Goal: Information Seeking & Learning: Learn about a topic

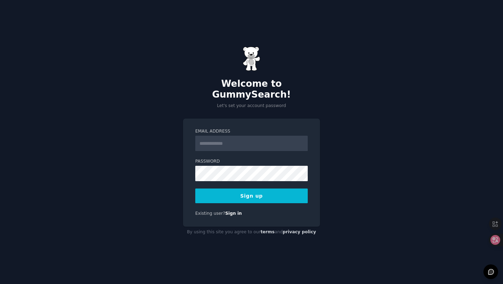
click at [218, 136] on input "Email Address" at bounding box center [251, 143] width 113 height 15
click at [217, 136] on input "Email Address" at bounding box center [251, 143] width 113 height 15
paste input "**********"
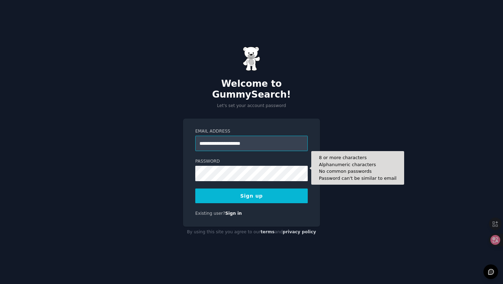
type input "**********"
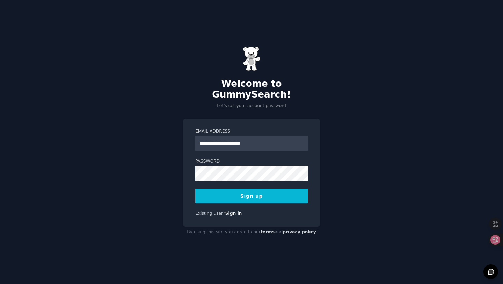
click at [199, 188] on button "Sign up" at bounding box center [251, 195] width 113 height 15
click at [251, 188] on div "Sign up" at bounding box center [251, 195] width 113 height 15
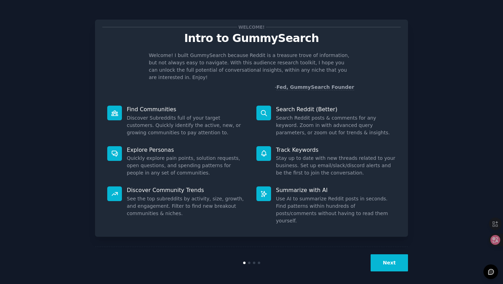
click at [340, 60] on p "Welcome! I built GummySearch because Reddit is a treasure trove of information,…" at bounding box center [251, 66] width 205 height 29
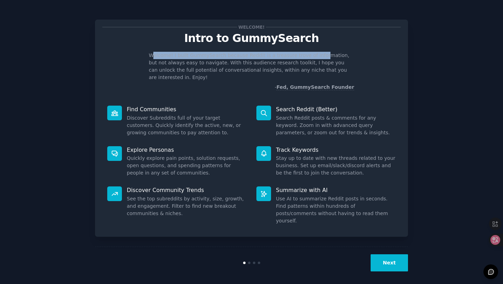
drag, startPoint x: 151, startPoint y: 54, endPoint x: 316, endPoint y: 55, distance: 164.2
click at [316, 55] on p "Welcome! I built GummySearch because Reddit is a treasure trove of information,…" at bounding box center [251, 66] width 205 height 29
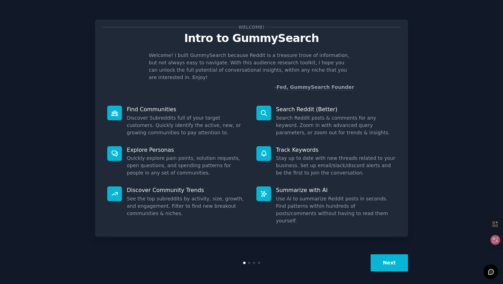
click at [247, 68] on p "Welcome! I built GummySearch because Reddit is a treasure trove of information,…" at bounding box center [251, 66] width 205 height 29
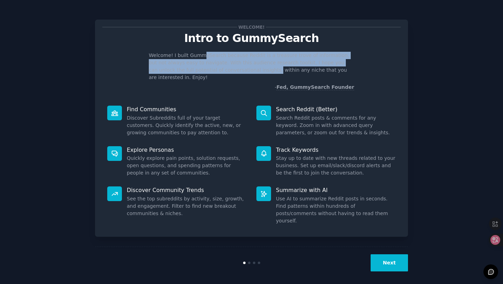
drag, startPoint x: 229, startPoint y: 67, endPoint x: 200, endPoint y: 58, distance: 30.0
click at [200, 58] on p "Welcome! I built GummySearch because Reddit is a treasure trove of information,…" at bounding box center [251, 66] width 205 height 29
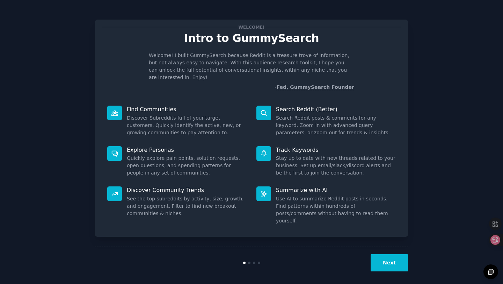
click at [246, 84] on p "- Fed, GummySearch Founder" at bounding box center [251, 87] width 205 height 7
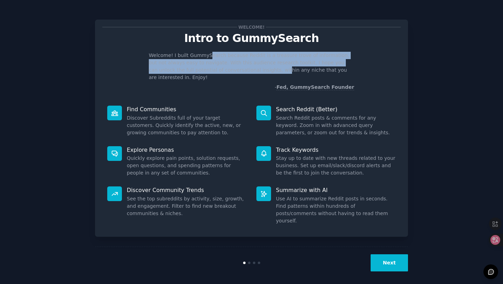
drag, startPoint x: 237, startPoint y: 70, endPoint x: 206, endPoint y: 58, distance: 33.5
click at [206, 58] on p "Welcome! I built GummySearch because Reddit is a treasure trove of information,…" at bounding box center [251, 66] width 205 height 29
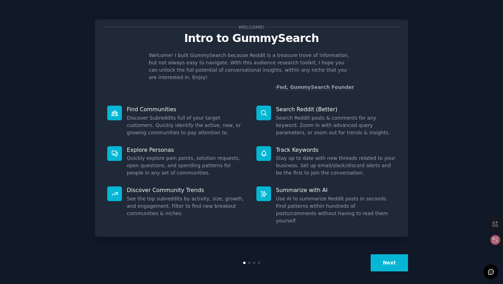
click at [162, 84] on p "- Fed, GummySearch Founder" at bounding box center [251, 87] width 205 height 7
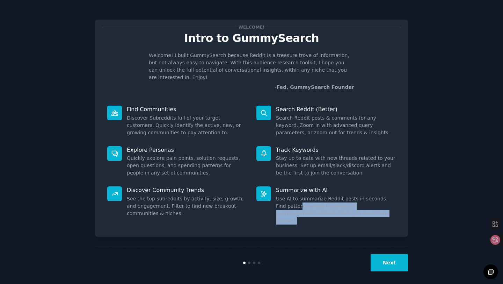
drag, startPoint x: 345, startPoint y: 209, endPoint x: 289, endPoint y: 195, distance: 58.0
click at [289, 195] on dd "Use AI to summarize Reddit posts in seconds. Find patterns within hundreds of p…" at bounding box center [336, 209] width 120 height 29
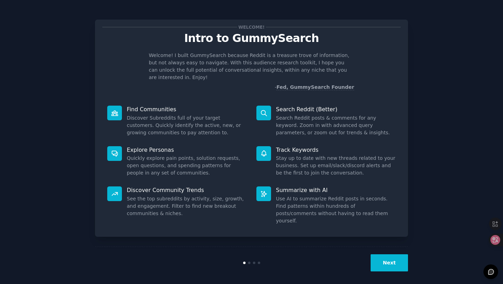
click at [332, 159] on dd "Stay up to date with new threads related to your business. Set up email/slack/d…" at bounding box center [336, 165] width 120 height 22
click at [489, 237] on icon at bounding box center [490, 240] width 6 height 6
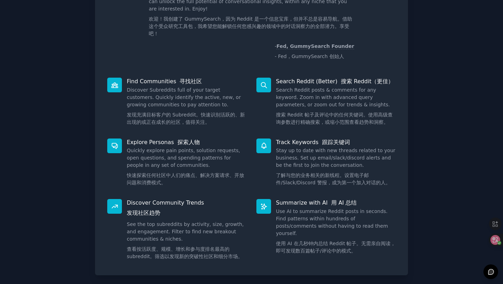
scroll to position [96, 0]
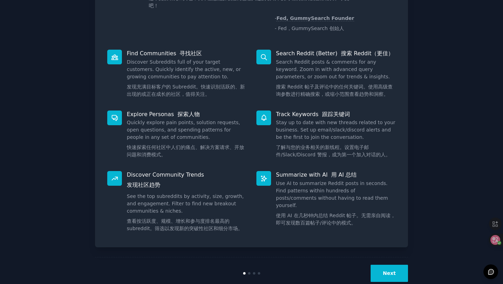
click at [383, 265] on button "Next" at bounding box center [389, 273] width 37 height 17
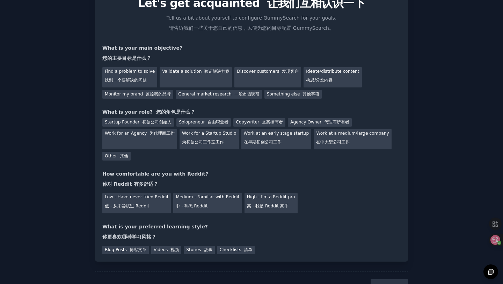
scroll to position [28, 0]
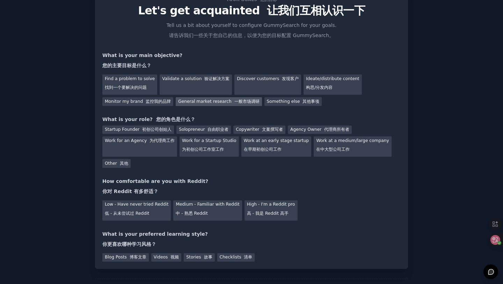
click at [189, 99] on div "General market research 一般市场调研" at bounding box center [219, 101] width 86 height 9
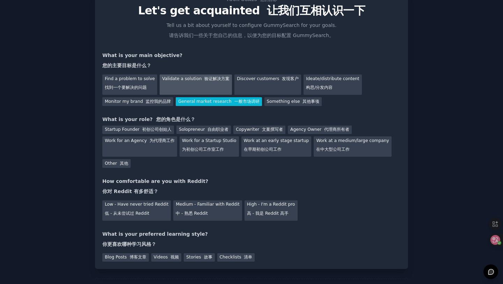
click at [189, 83] on div "Validate a solution 验证解决方案" at bounding box center [196, 84] width 72 height 20
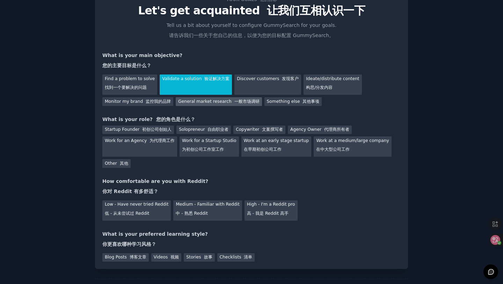
click at [222, 99] on div "General market research 一般市场调研" at bounding box center [219, 101] width 86 height 9
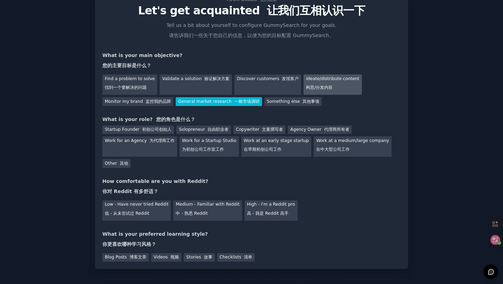
click at [306, 80] on div "Ideate/distribute content 构思/分发内容" at bounding box center [333, 84] width 58 height 20
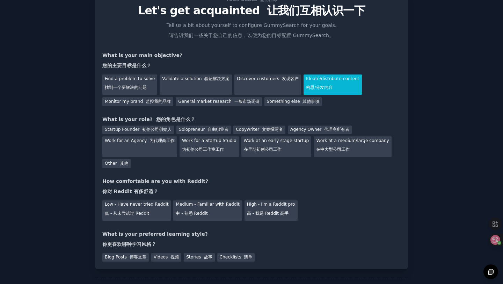
click at [252, 95] on div "Find a problem to solve 找到一个要解决的问题 Validate a solution 验证解决方案 Discover customer…" at bounding box center [251, 89] width 298 height 34
click at [242, 96] on div "Find a problem to solve 找到一个要解决的问题 Validate a solution 验证解决方案 Discover customer…" at bounding box center [251, 89] width 298 height 34
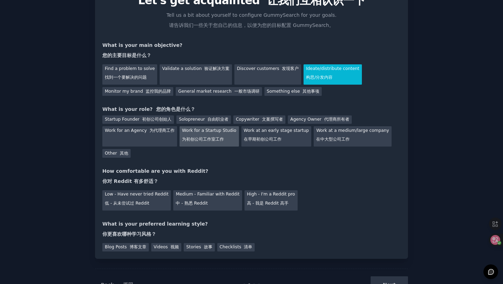
click at [207, 143] on div "Work for a Startup Studio 为初创公司工作室工作" at bounding box center [209, 136] width 59 height 20
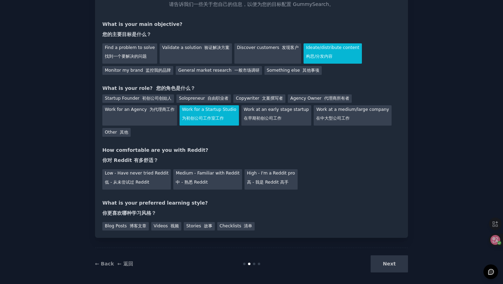
scroll to position [62, 0]
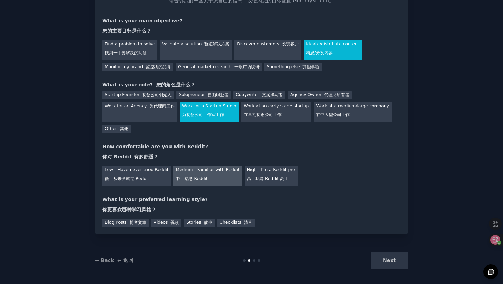
click at [196, 178] on font "中 - 熟悉 Reddit" at bounding box center [192, 178] width 32 height 5
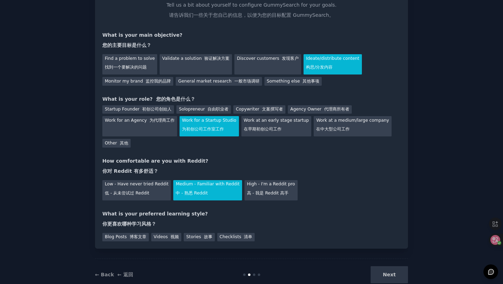
scroll to position [58, 0]
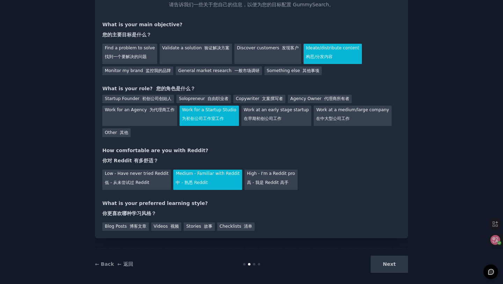
click at [254, 194] on div "Your goals 您的目标 Let's get acquainted 让我们互相认识一下 Tell us a bit about yourself to …" at bounding box center [251, 100] width 298 height 262
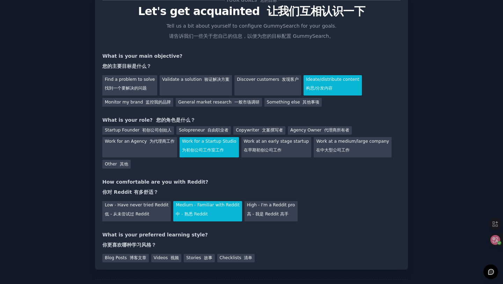
scroll to position [26, 0]
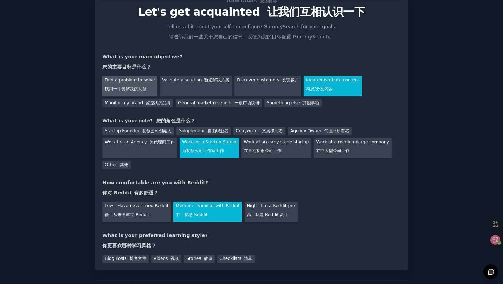
click at [146, 85] on div "Find a problem to solve 找到一个要解决的问题" at bounding box center [129, 86] width 55 height 20
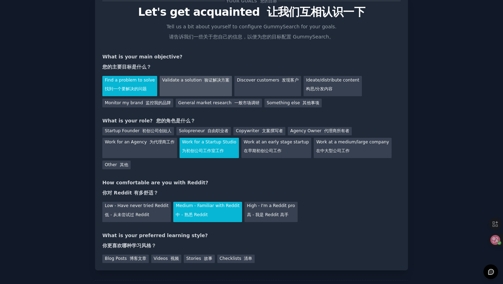
click at [203, 83] on div "Validate a solution 验证解决方案" at bounding box center [196, 86] width 72 height 20
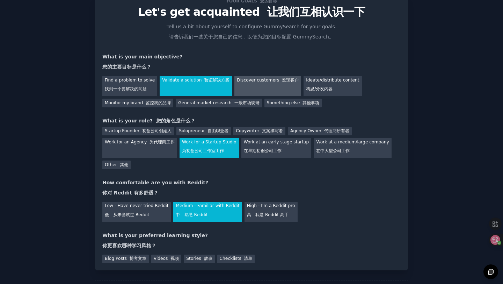
click at [268, 82] on div "Discover customers 发现客户" at bounding box center [267, 86] width 67 height 20
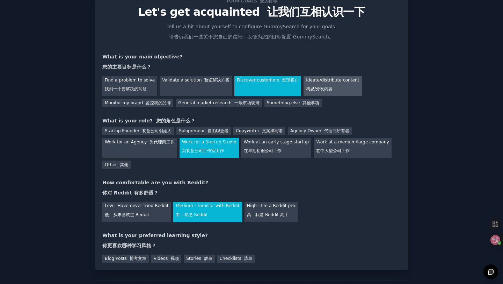
click at [318, 85] on div "Ideate/distribute content 构思/分发内容" at bounding box center [333, 86] width 58 height 20
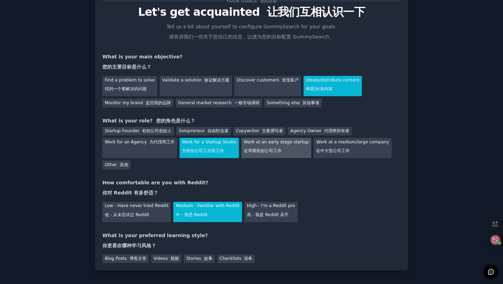
scroll to position [64, 0]
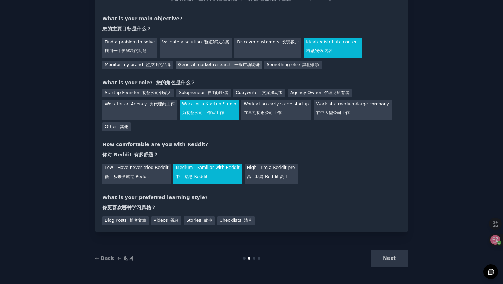
click at [237, 66] on font "一般市场调研" at bounding box center [246, 64] width 25 height 5
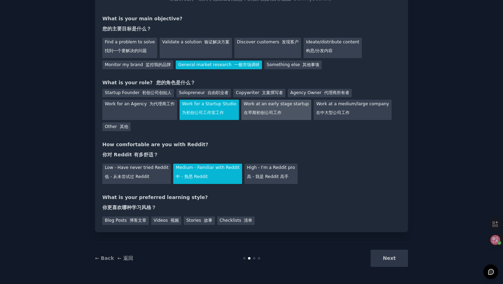
scroll to position [53, 0]
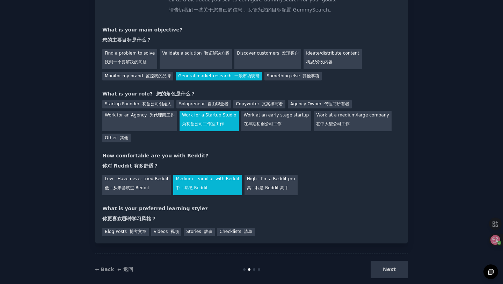
click at [257, 71] on div "Find a problem to solve 找到一个要解决的问题 Validate a solution 验证解决方案 Discover customer…" at bounding box center [251, 63] width 298 height 34
click at [250, 65] on div "Discover customers 发现客户" at bounding box center [267, 59] width 67 height 20
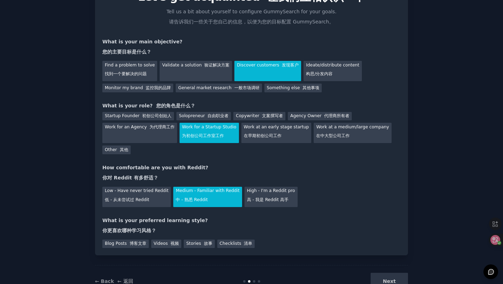
scroll to position [38, 0]
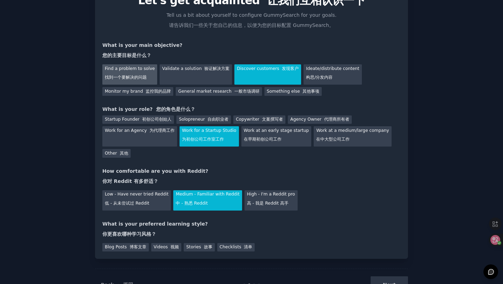
click at [115, 74] on div "Find a problem to solve 找到一个要解决的问题" at bounding box center [129, 74] width 55 height 20
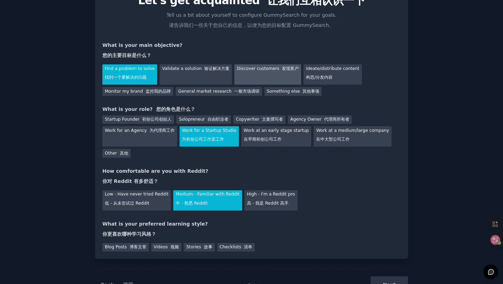
click at [245, 69] on div "Discover customers 发现客户" at bounding box center [267, 74] width 67 height 20
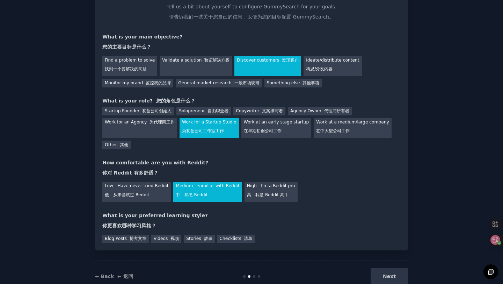
scroll to position [47, 0]
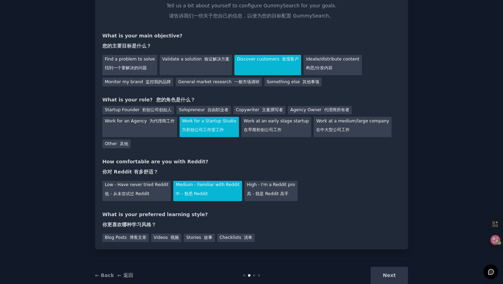
click at [194, 85] on div "General market research 一般市场调研" at bounding box center [219, 82] width 86 height 9
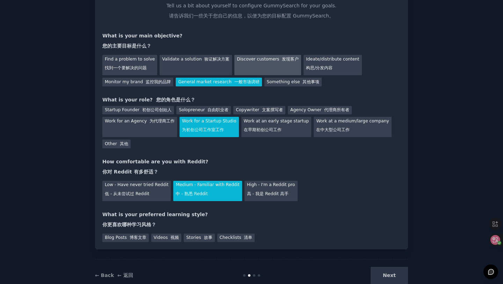
click at [235, 66] on div "Discover customers 发现客户" at bounding box center [267, 65] width 67 height 20
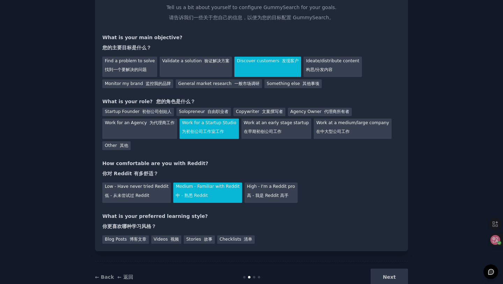
scroll to position [46, 0]
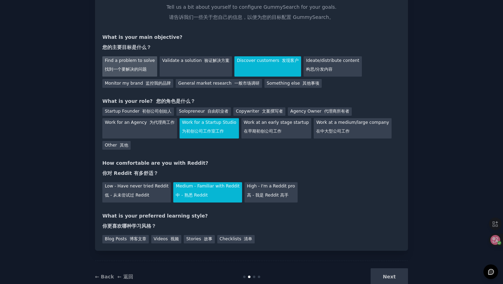
click at [132, 74] on div "Find a problem to solve 找到一个要解决的问题" at bounding box center [129, 66] width 55 height 20
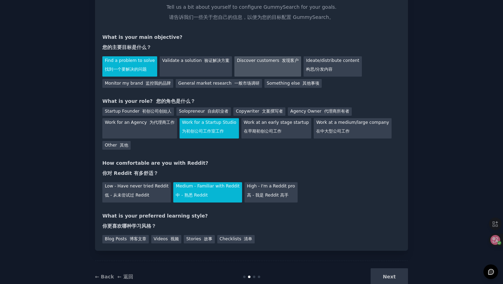
click at [240, 59] on div "Discover customers 发现客户" at bounding box center [267, 66] width 67 height 20
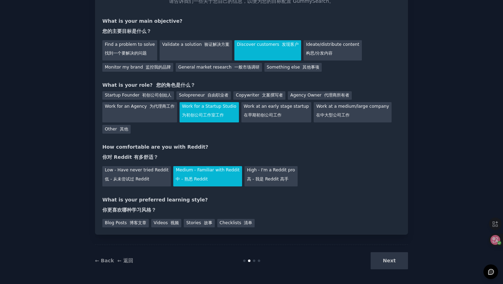
scroll to position [64, 0]
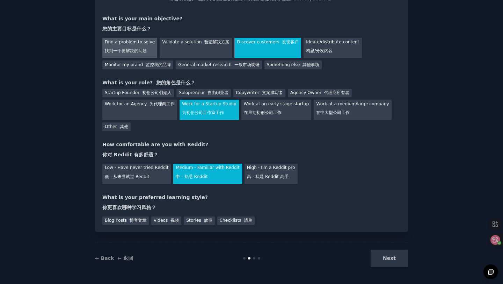
click at [124, 56] on div "Find a problem to solve 找到一个要解决的问题" at bounding box center [129, 48] width 55 height 20
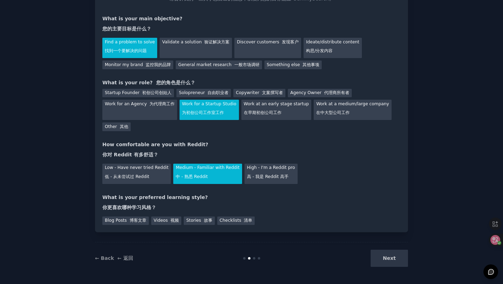
click at [238, 59] on div "Find a problem to solve 找到一个要解决的问题 Validate a solution 验证解决方案 Discover customer…" at bounding box center [251, 52] width 298 height 34
click at [238, 56] on div "Discover customers 发现客户" at bounding box center [267, 48] width 67 height 20
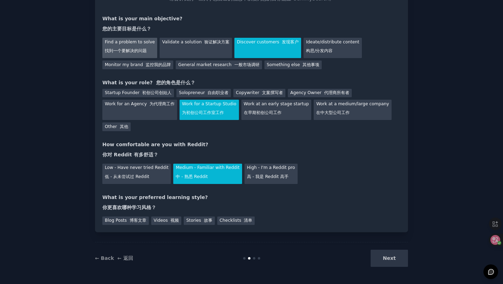
click at [123, 48] on div "Find a problem to solve 找到一个要解决的问题" at bounding box center [129, 48] width 55 height 20
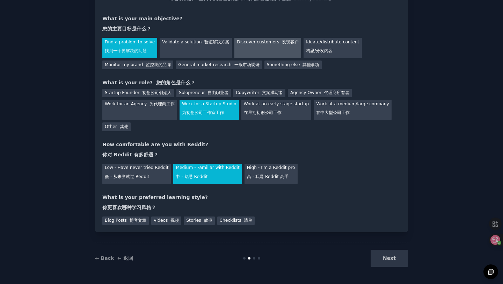
click at [262, 46] on div "Discover customers 发现客户" at bounding box center [267, 48] width 67 height 20
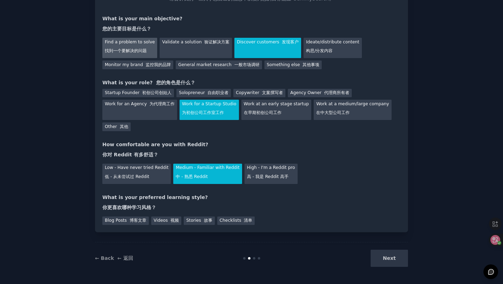
click at [126, 48] on font "找到一个要解决的问题" at bounding box center [126, 51] width 42 height 6
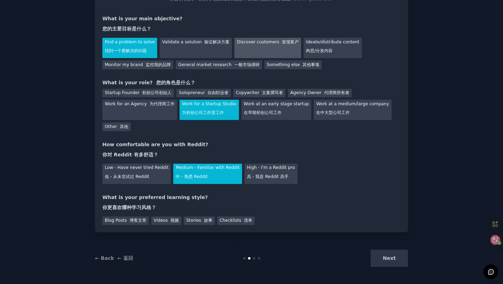
click at [243, 54] on div "Discover customers 发现客户" at bounding box center [267, 48] width 67 height 20
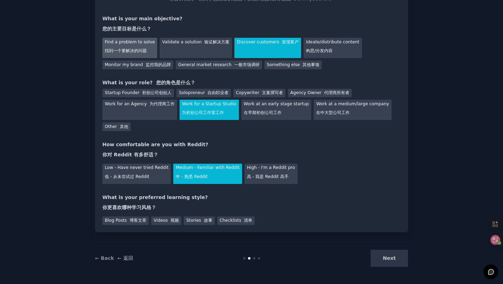
click at [129, 42] on div "Find a problem to solve 找到一个要解决的问题" at bounding box center [129, 48] width 55 height 20
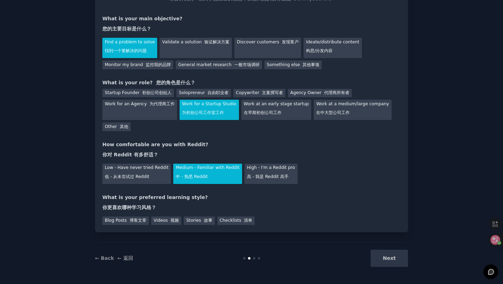
click at [256, 196] on div "What is your preferred learning style? 你更喜欢哪种学习风格？" at bounding box center [251, 204] width 298 height 20
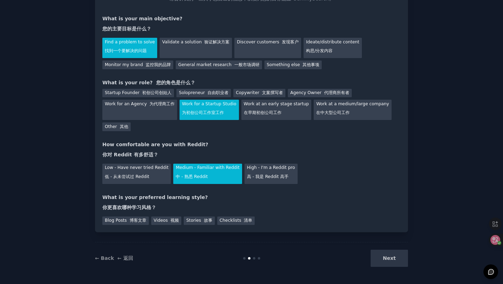
click at [256, 196] on div "What is your preferred learning style? 你更喜欢哪种学习风格？" at bounding box center [251, 204] width 298 height 20
click at [244, 220] on font "清单" at bounding box center [248, 220] width 8 height 5
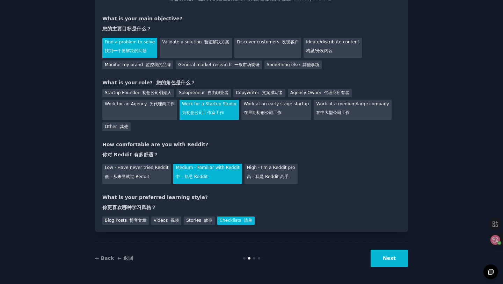
click at [395, 258] on button "Next" at bounding box center [389, 257] width 37 height 17
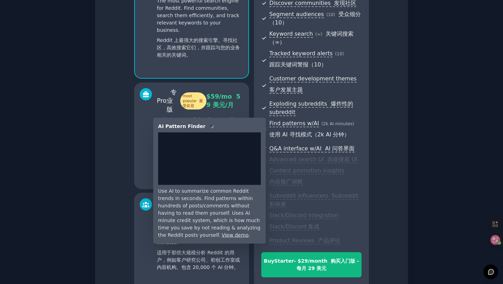
scroll to position [200, 0]
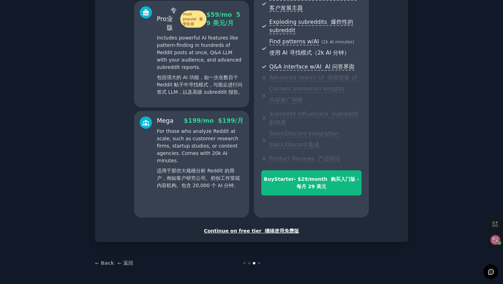
click at [265, 233] on font "继续使用免费版" at bounding box center [282, 231] width 34 height 6
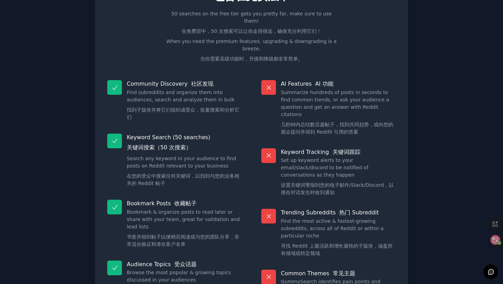
scroll to position [75, 0]
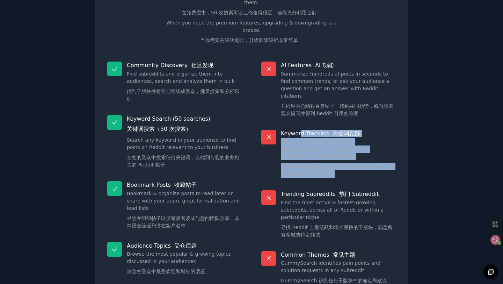
drag, startPoint x: 340, startPoint y: 142, endPoint x: 298, endPoint y: 111, distance: 51.3
click at [298, 125] on div "Keyword Tracking 关键词跟踪 Set up keyword alerts to your email/slack/discord to be …" at bounding box center [328, 155] width 144 height 61
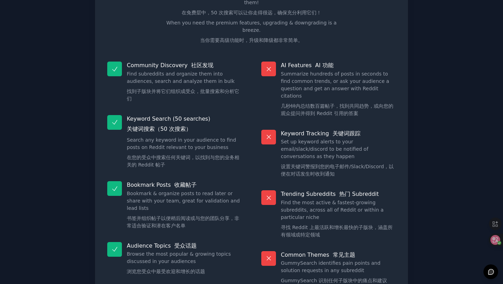
click at [288, 130] on p "Keyword Tracking 关键词跟踪" at bounding box center [338, 133] width 115 height 7
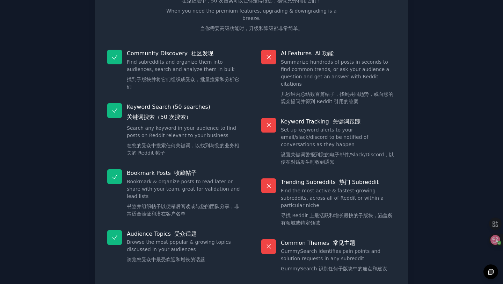
scroll to position [85, 0]
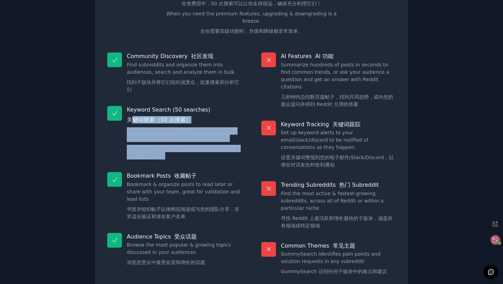
drag, startPoint x: 170, startPoint y: 138, endPoint x: 134, endPoint y: 104, distance: 49.2
click at [134, 104] on div "Keyword Search (50 searches) 关键词搜索（50 次搜索） Search any keyword in your audience …" at bounding box center [174, 134] width 144 height 66
click at [174, 145] on font "在您的受众中搜索任何关键词，以找到与您的业务相关的 Reddit 帖子" at bounding box center [183, 151] width 113 height 13
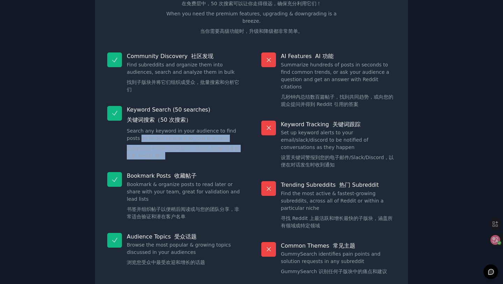
drag, startPoint x: 178, startPoint y: 145, endPoint x: 127, endPoint y: 120, distance: 56.1
click at [127, 127] on dd "Search any keyword in your audience to find posts on Reddit relevant to your bu…" at bounding box center [184, 144] width 115 height 35
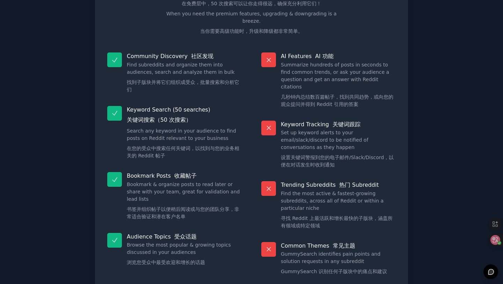
click at [177, 149] on div "Keyword Search (50 searches) 关键词搜索（50 次搜索） Search any keyword in your audience …" at bounding box center [174, 134] width 144 height 66
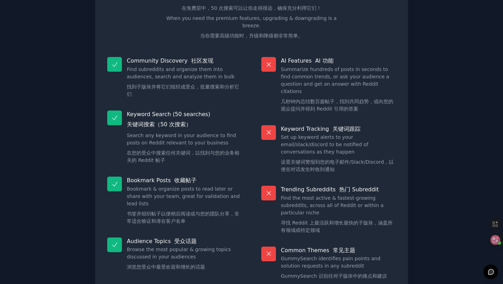
scroll to position [87, 0]
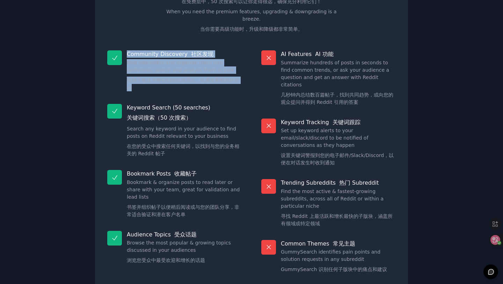
drag, startPoint x: 125, startPoint y: 37, endPoint x: 153, endPoint y: 74, distance: 46.5
click at [153, 74] on div "Community Discovery 社区发现 Find subreddits and organize them into audiences, sear…" at bounding box center [174, 71] width 144 height 53
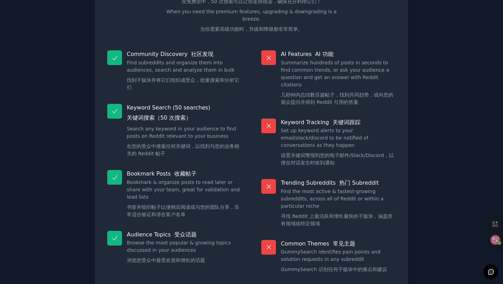
click at [169, 78] on dd "Find subreddits and organize them into audiences, search and analyze them in bu…" at bounding box center [184, 76] width 115 height 35
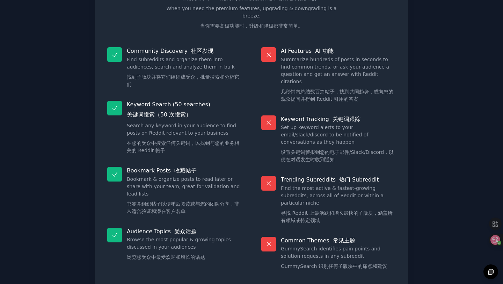
scroll to position [78, 0]
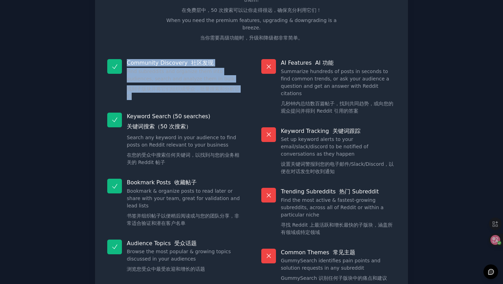
drag, startPoint x: 144, startPoint y: 83, endPoint x: 126, endPoint y: 37, distance: 49.3
click at [126, 37] on div "Free plan info 免费计划信息 Included in the Free tier 包含在免费层中 50 searches on the free…" at bounding box center [251, 119] width 298 height 340
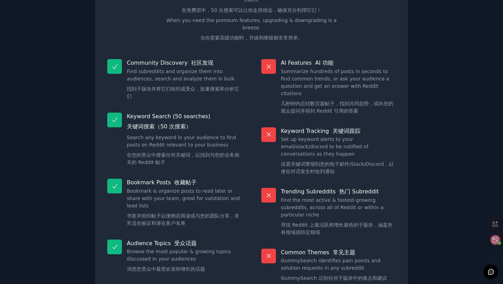
click at [162, 85] on font "找到子版块并将它们组织成受众，批量搜索和分析它们" at bounding box center [184, 92] width 115 height 15
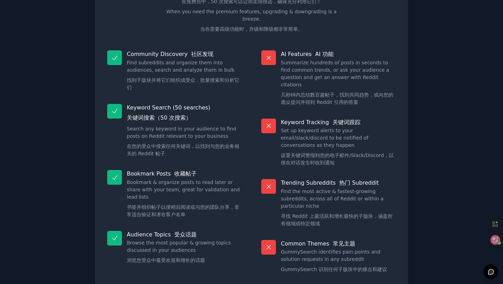
click at [137, 59] on dd "Find subreddits and organize them into audiences, search and analyze them in bu…" at bounding box center [184, 76] width 115 height 35
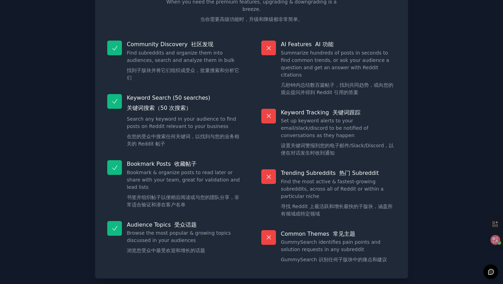
scroll to position [99, 0]
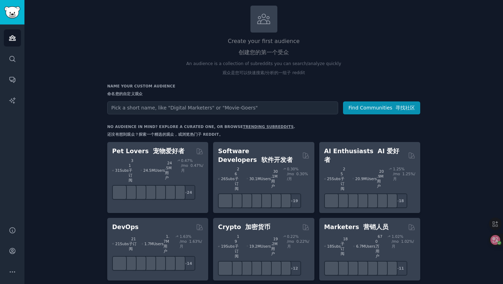
scroll to position [41, 0]
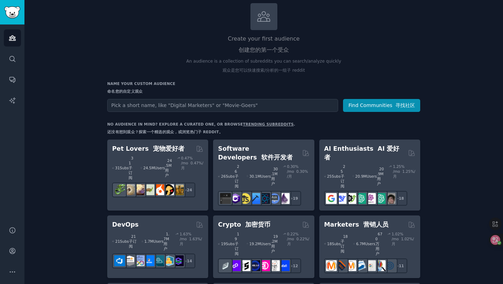
click at [210, 111] on input "text" at bounding box center [222, 105] width 231 height 13
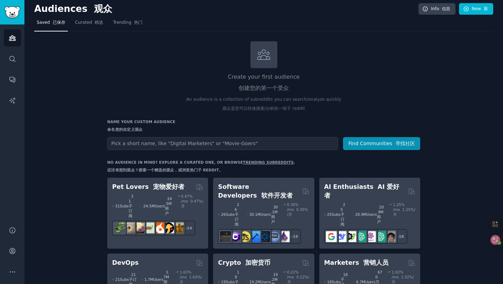
scroll to position [77, 0]
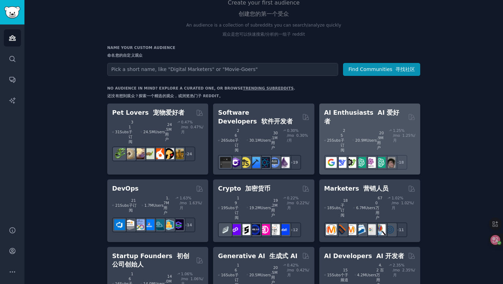
click at [388, 125] on div "25 Sub s 25 子订阅 20.9M Users 20.9M 用户 1.25 % /mo 1.25%/月 + 18" at bounding box center [369, 147] width 91 height 44
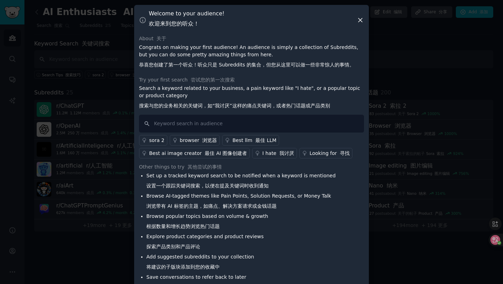
click at [280, 153] on font "我讨厌" at bounding box center [287, 153] width 15 height 6
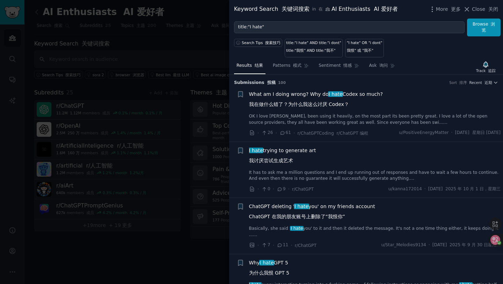
click at [313, 34] on form "title:"I hate" Browse 浏览" at bounding box center [367, 28] width 267 height 18
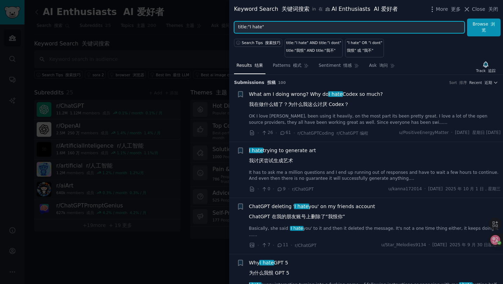
click at [311, 29] on input "title:"I hate"" at bounding box center [349, 27] width 231 height 12
click at [467, 19] on button "Browse 浏览" at bounding box center [484, 28] width 34 height 18
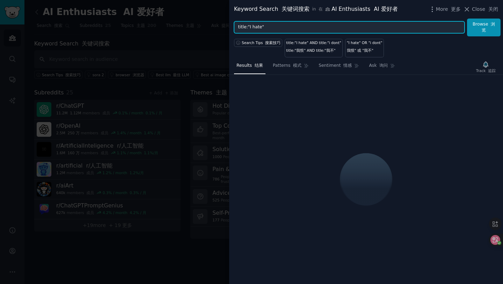
type input "title:"I hate""
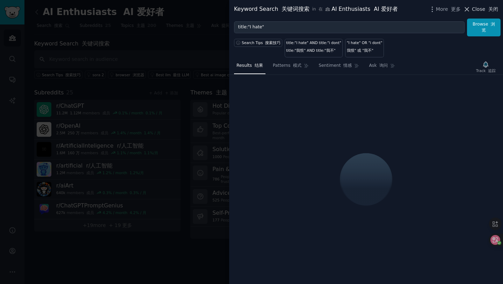
click at [482, 11] on span "Close 关闭" at bounding box center [485, 9] width 26 height 7
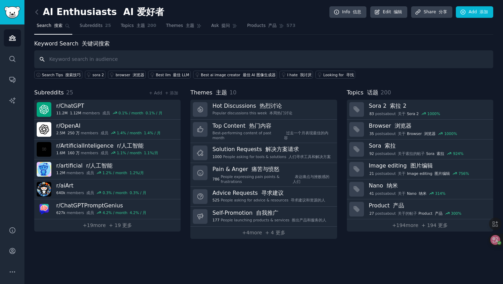
click at [98, 58] on input "text" at bounding box center [263, 59] width 459 height 18
